Goal: Task Accomplishment & Management: Manage account settings

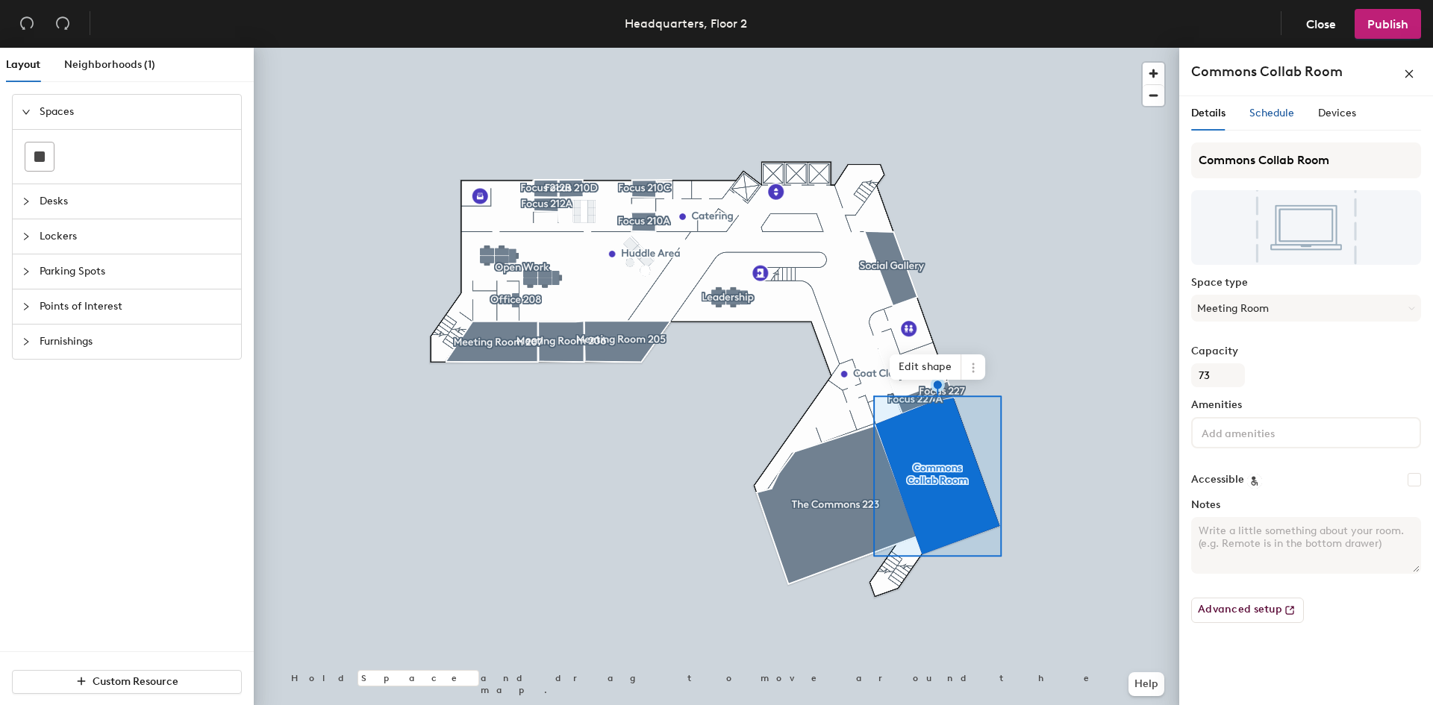
click at [1268, 113] on span "Schedule" at bounding box center [1271, 113] width 45 height 13
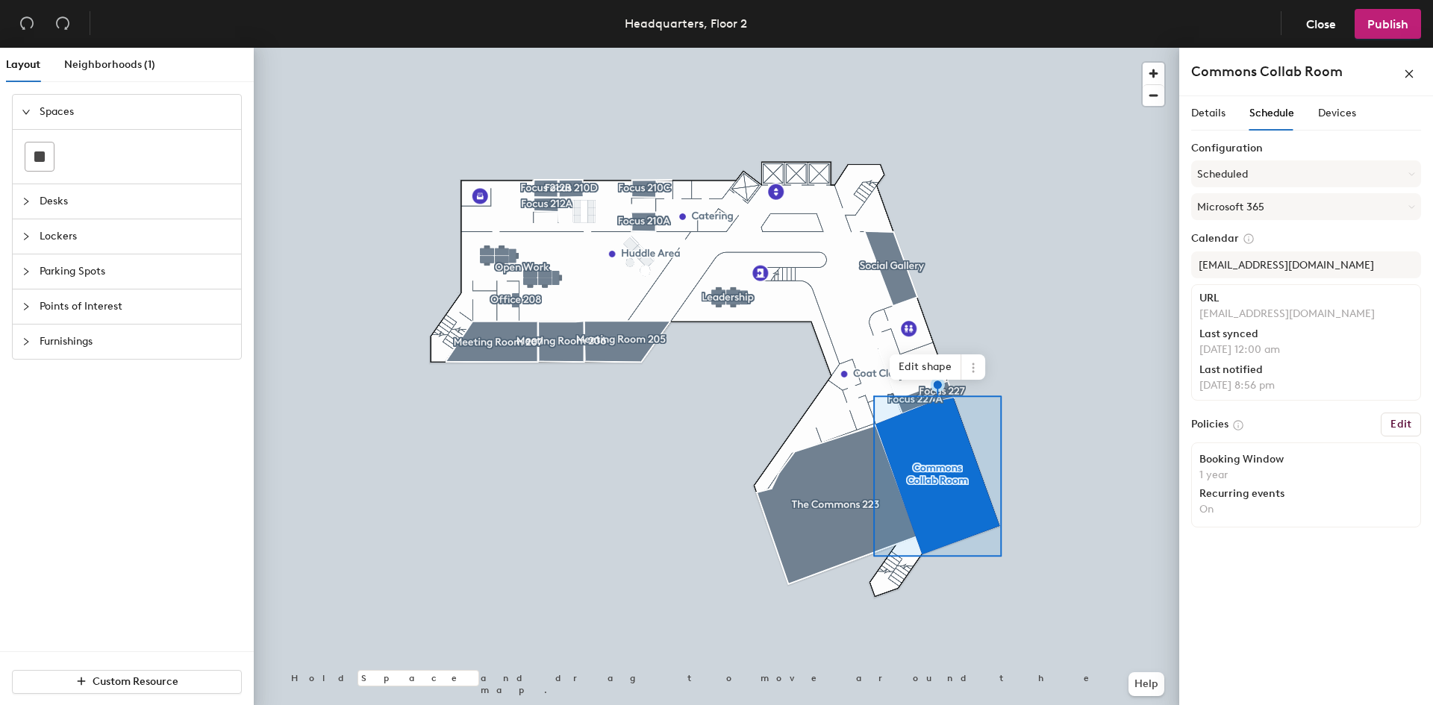
click at [1395, 428] on h6 "Edit" at bounding box center [1400, 425] width 21 height 12
click at [1404, 425] on h6 "Edit" at bounding box center [1400, 425] width 21 height 12
click at [1399, 424] on h6 "Edit" at bounding box center [1400, 425] width 21 height 12
click at [1313, 18] on span "Close" at bounding box center [1321, 24] width 30 height 14
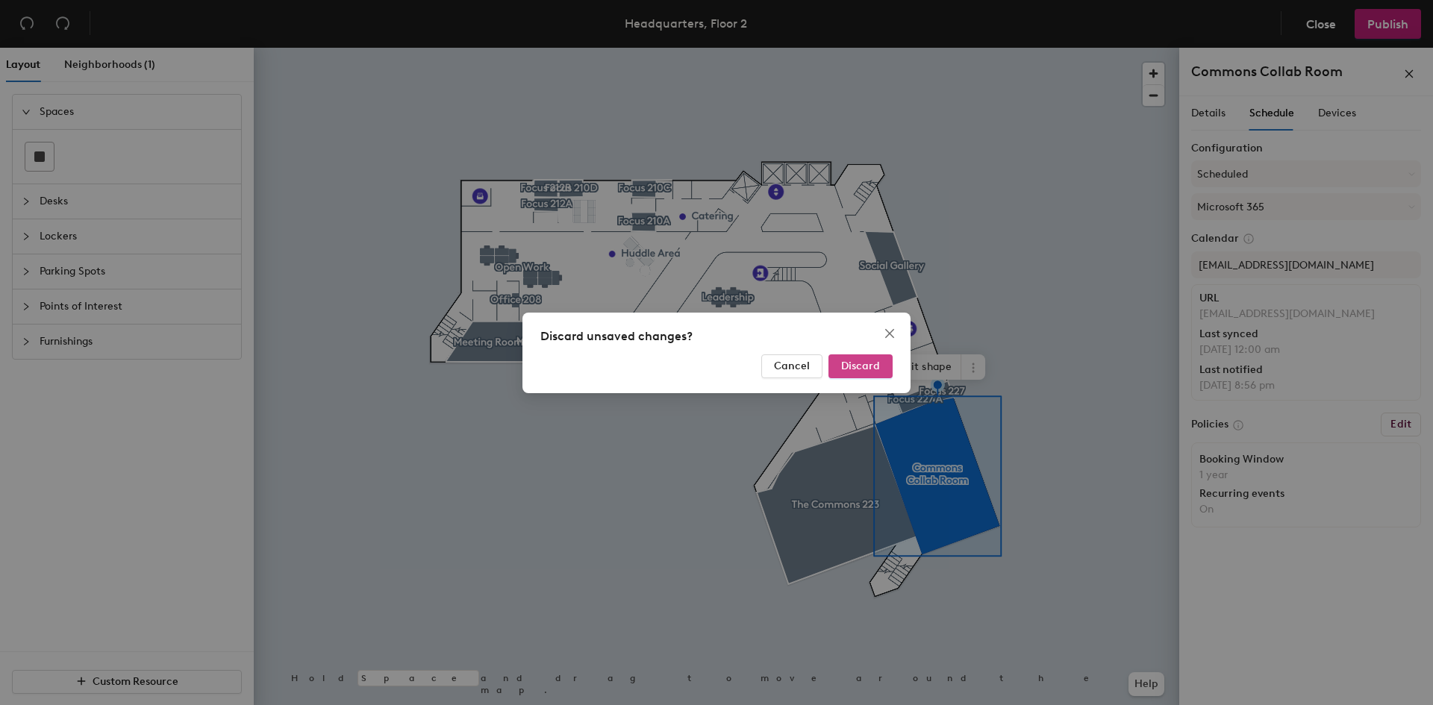
click at [873, 366] on span "Discard" at bounding box center [860, 366] width 39 height 13
